Goal: Information Seeking & Learning: Understand process/instructions

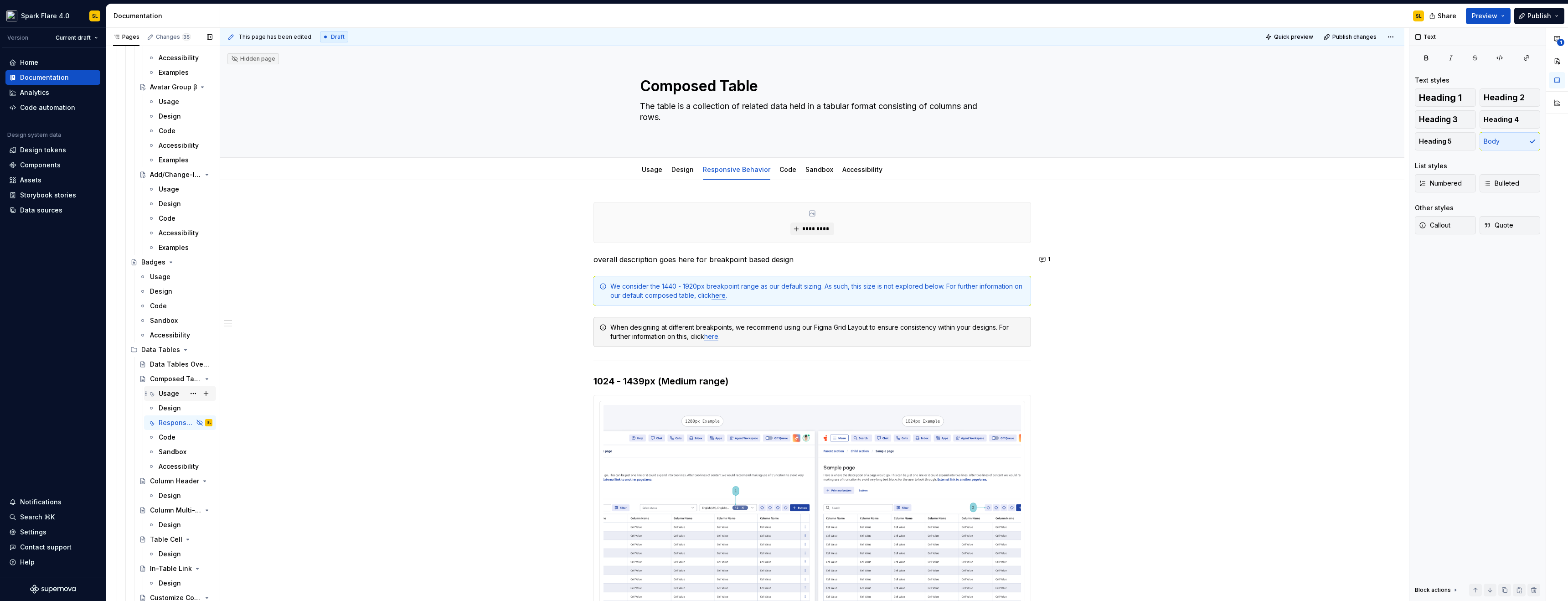
click at [162, 392] on div "Usage" at bounding box center [169, 393] width 21 height 9
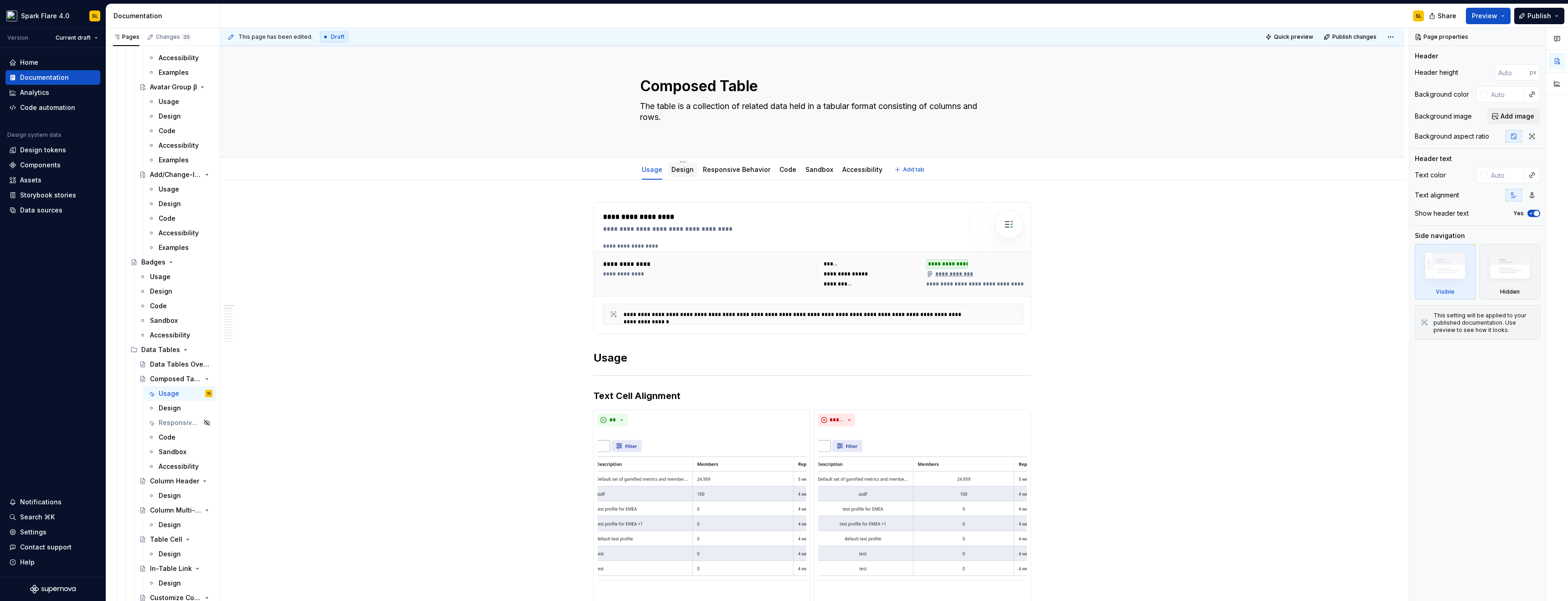
click at [671, 171] on link "Design" at bounding box center [682, 169] width 23 height 8
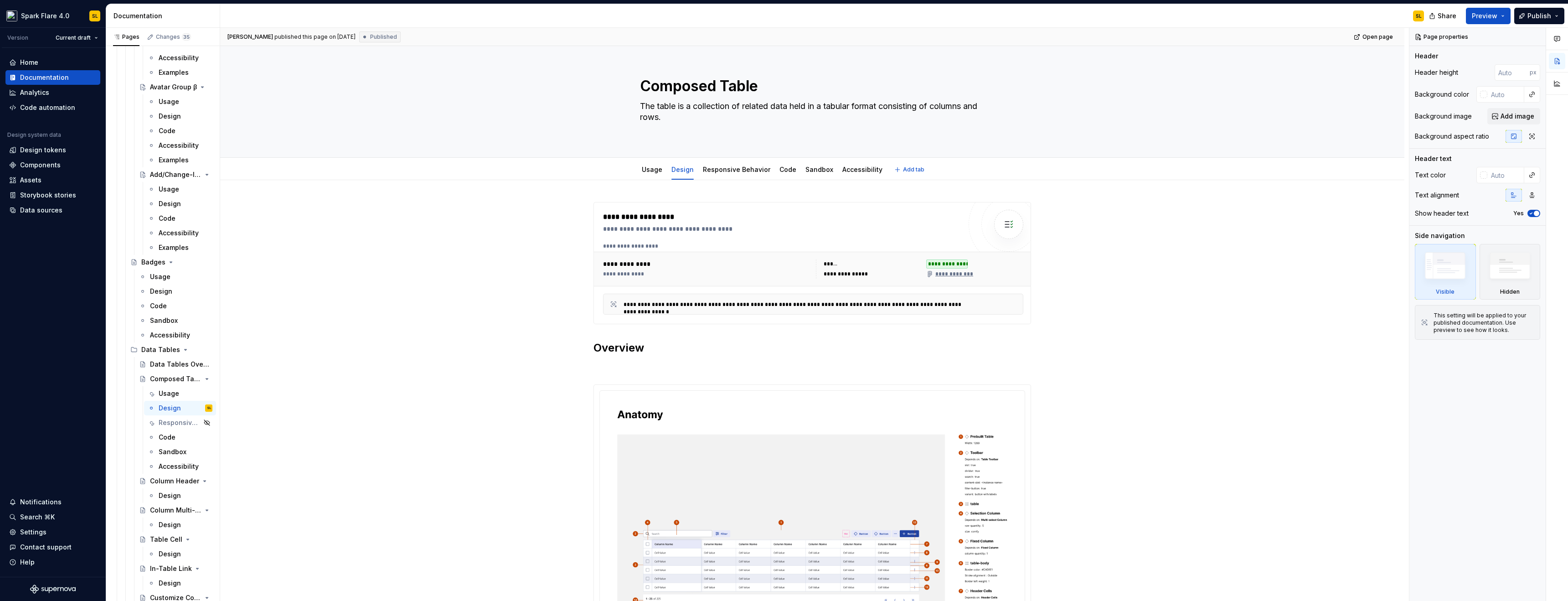
click at [635, 170] on div "Usage Design Responsive Behavior Code Sandbox Accessibility" at bounding box center [761, 172] width 255 height 24
click at [640, 170] on div "Usage" at bounding box center [652, 170] width 28 height 15
click at [659, 171] on link "Usage" at bounding box center [652, 169] width 21 height 8
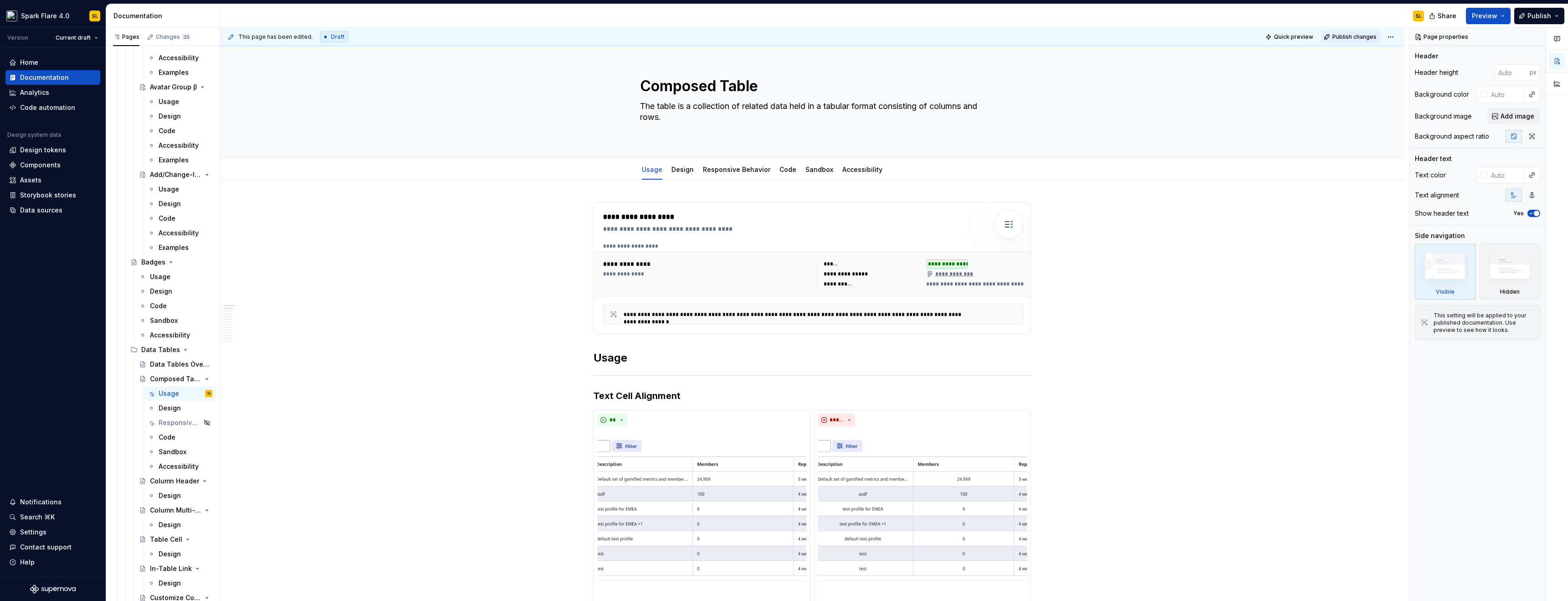
click at [1337, 35] on span "Publish changes" at bounding box center [1354, 37] width 44 height 7
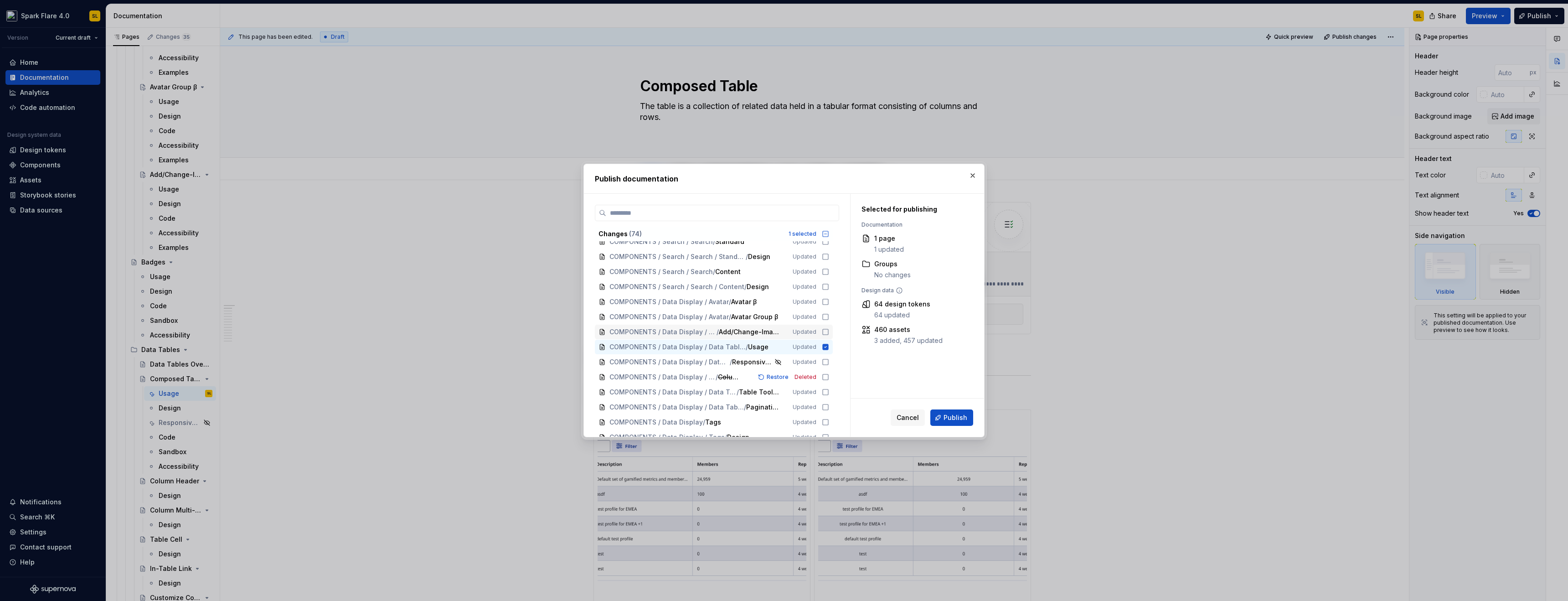
scroll to position [300, 0]
click at [967, 414] on button "Publish" at bounding box center [951, 417] width 43 height 16
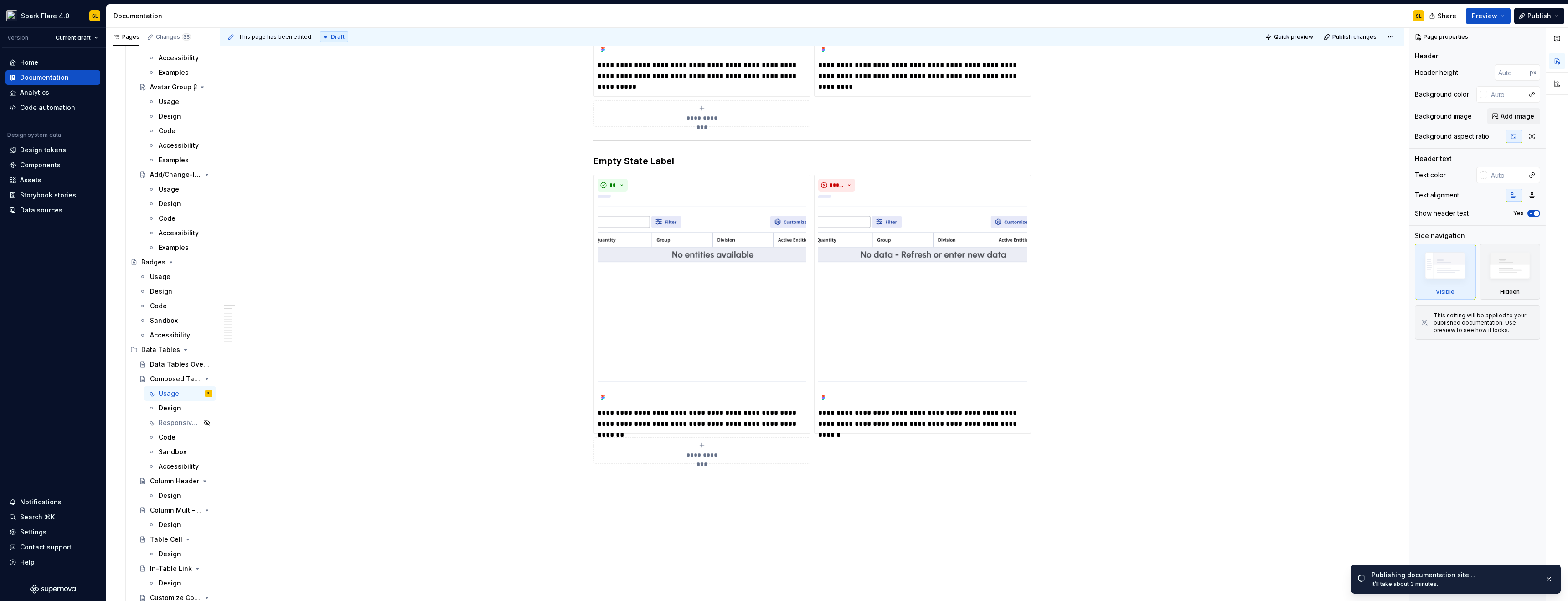
scroll to position [0, 0]
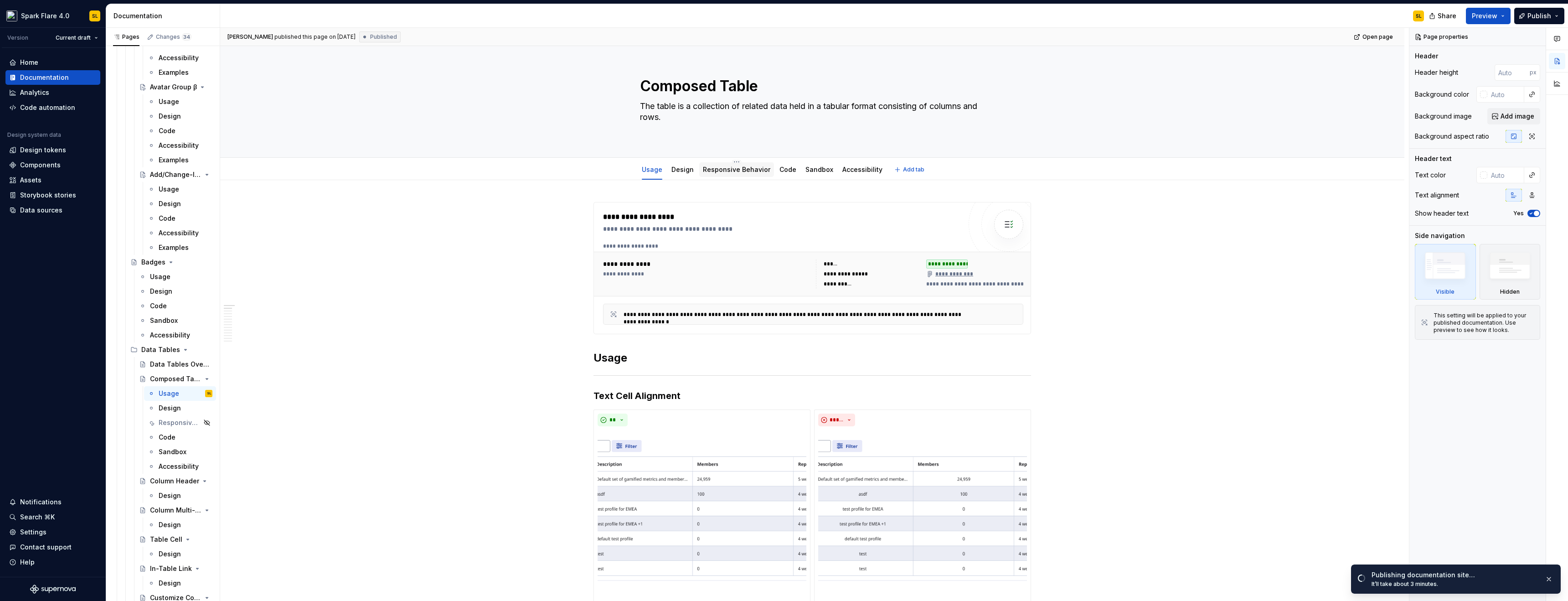
click at [729, 167] on link "Responsive Behavior" at bounding box center [737, 169] width 68 height 8
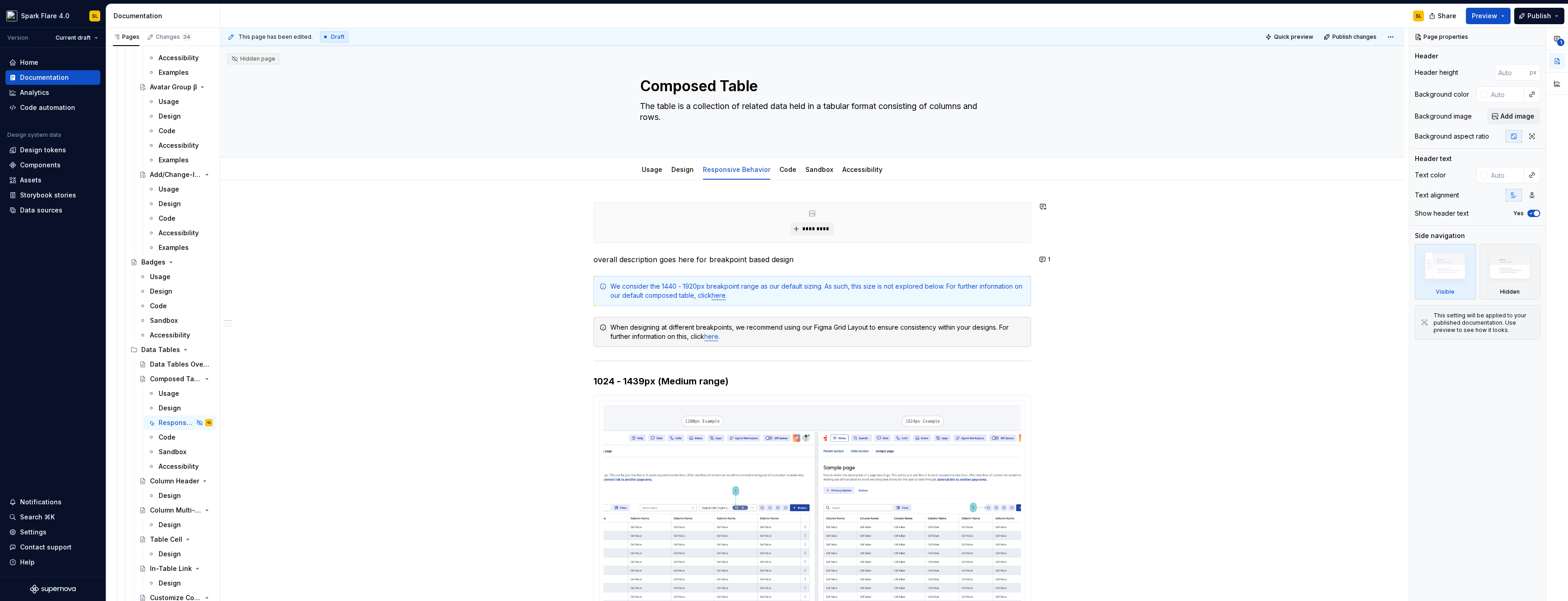
scroll to position [182, 0]
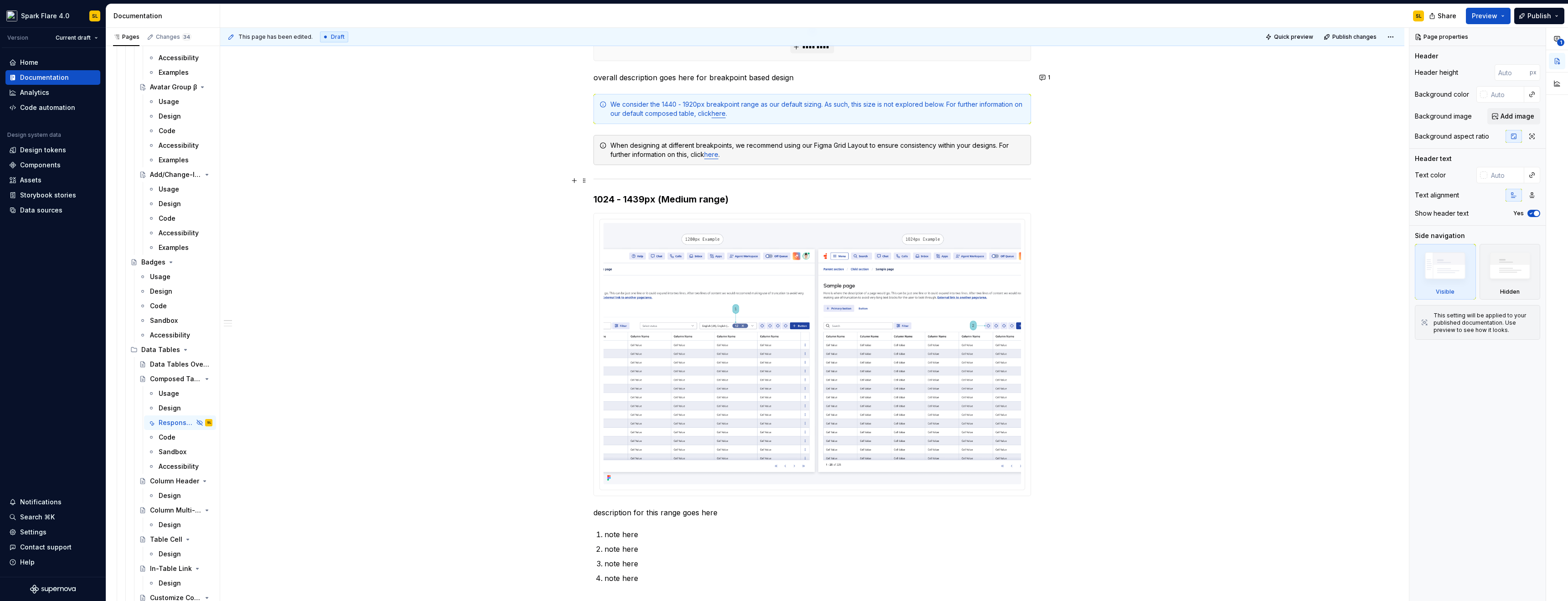
click at [851, 292] on img at bounding box center [812, 353] width 418 height 261
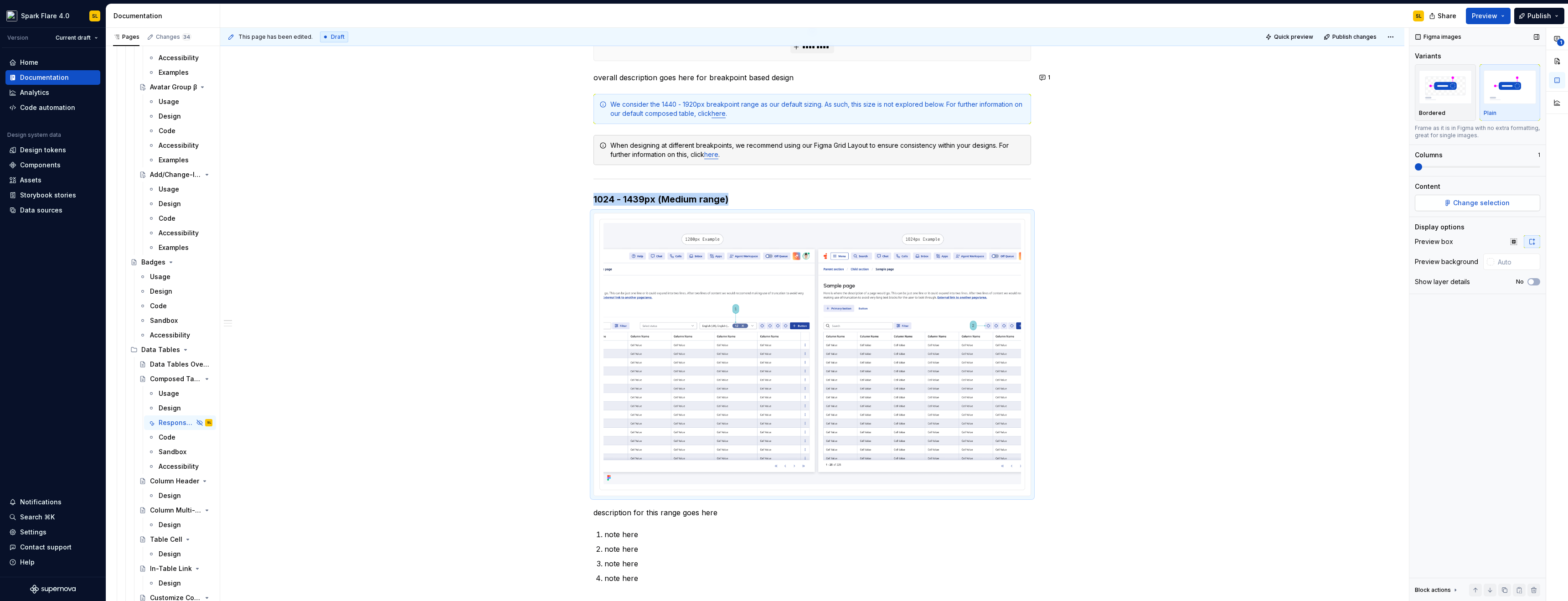
click at [1430, 207] on button "Change selection" at bounding box center [1477, 203] width 125 height 16
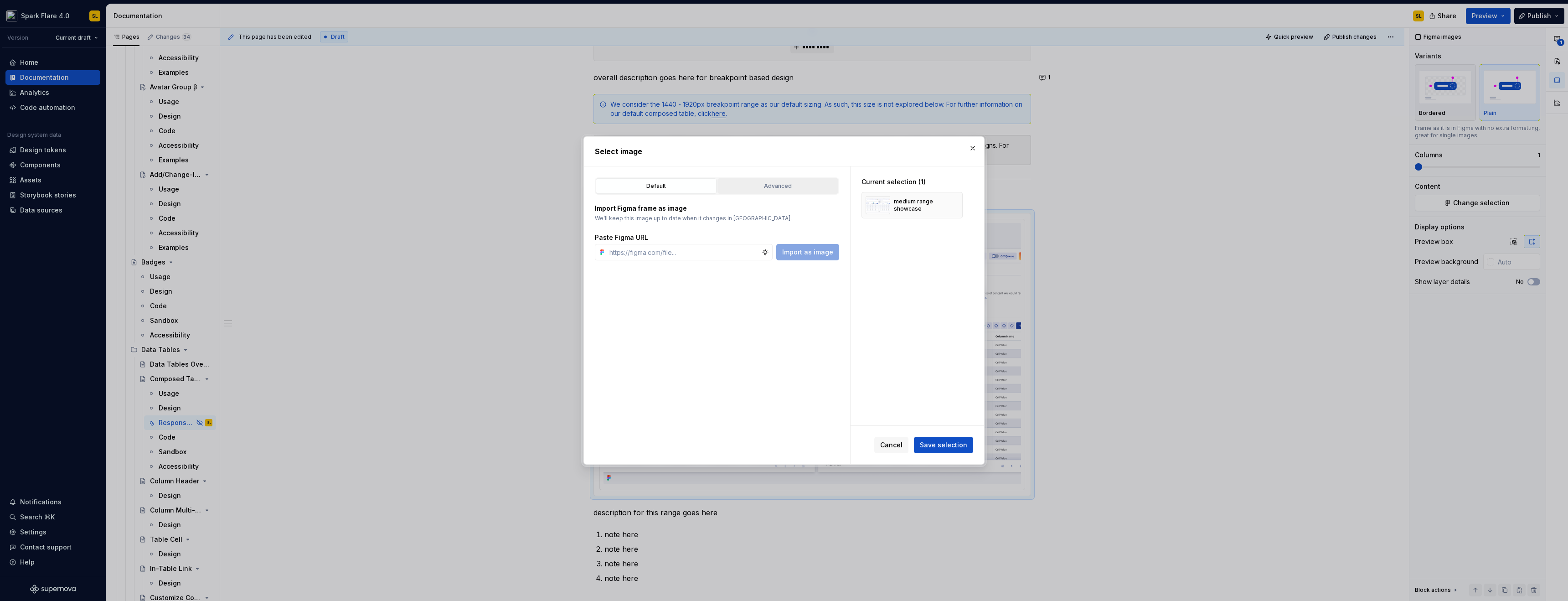
click at [763, 186] on div "Advanced" at bounding box center [778, 186] width 114 height 9
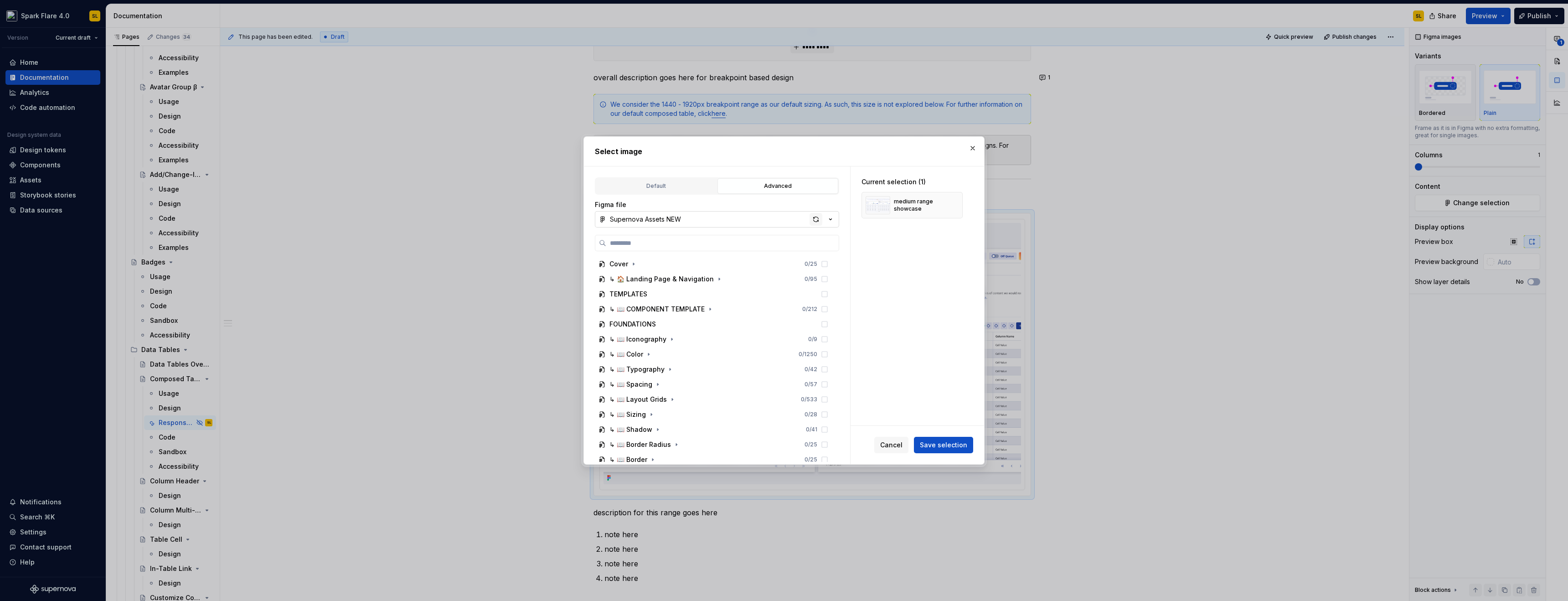
click at [814, 223] on div "button" at bounding box center [816, 219] width 13 height 13
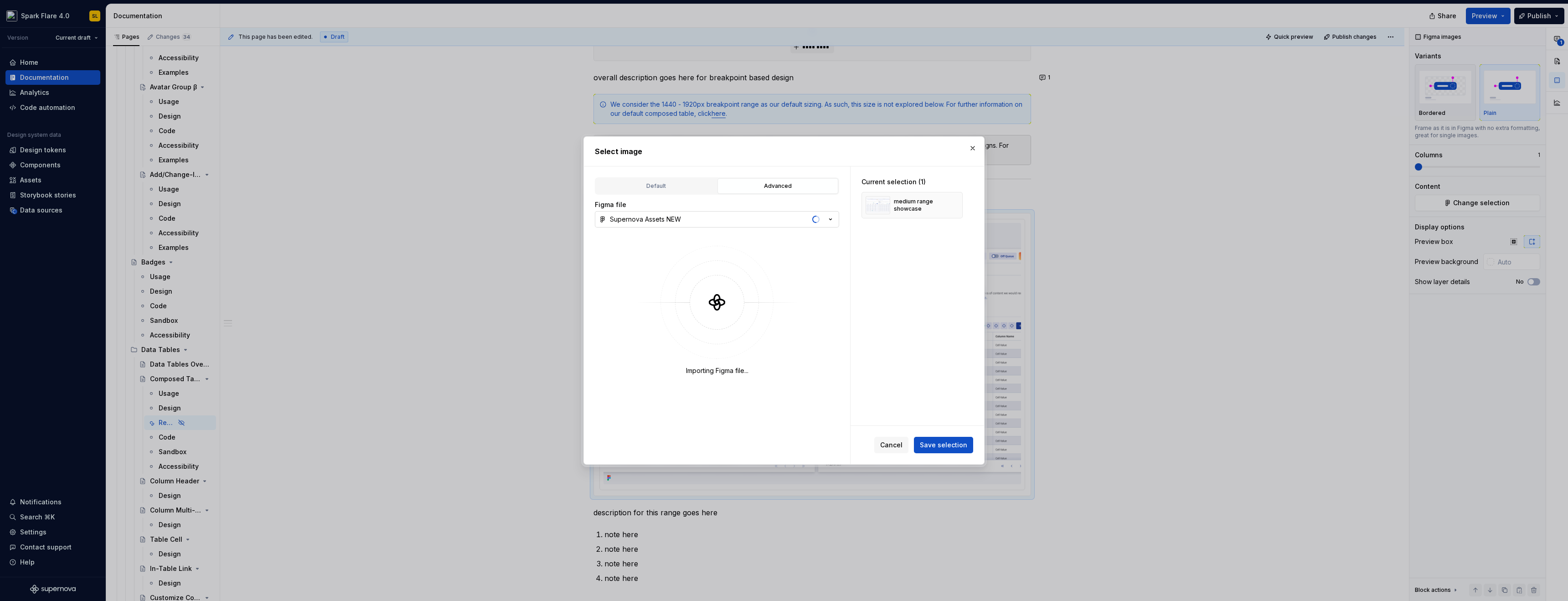
type textarea "*"
